Goal: Task Accomplishment & Management: Manage account settings

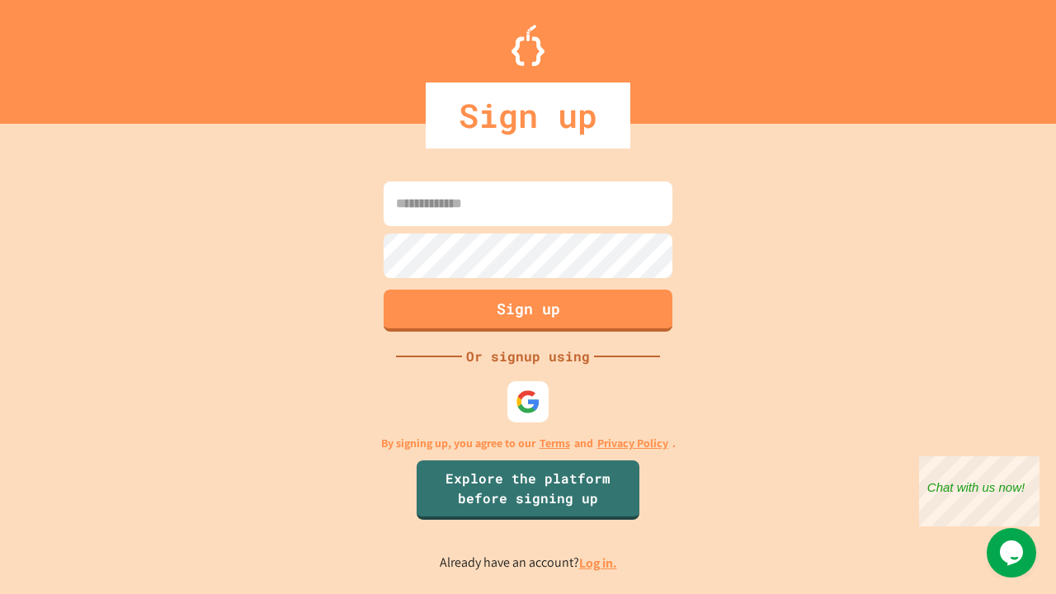
click at [599, 563] on link "Log in." at bounding box center [598, 562] width 38 height 17
